Goal: Task Accomplishment & Management: Manage account settings

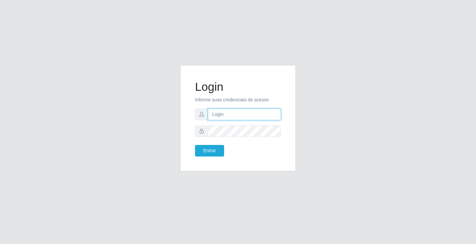
click at [222, 117] on input "text" at bounding box center [244, 115] width 73 height 12
type input "william@ideal"
click at [195, 145] on button "Entrar" at bounding box center [209, 151] width 29 height 12
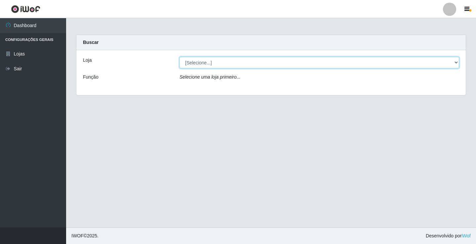
click at [210, 62] on select "[Selecione...] Ideal - Conceição" at bounding box center [320, 63] width 280 height 12
select select "231"
click at [180, 57] on select "[Selecione...] Ideal - Conceição" at bounding box center [320, 63] width 280 height 12
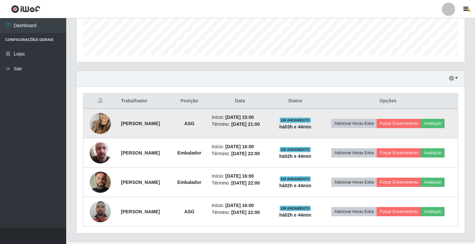
scroll to position [195, 0]
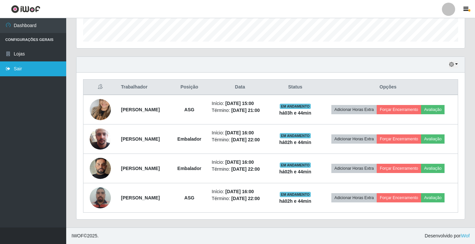
click at [16, 68] on link "Sair" at bounding box center [33, 69] width 66 height 15
